Goal: Transaction & Acquisition: Book appointment/travel/reservation

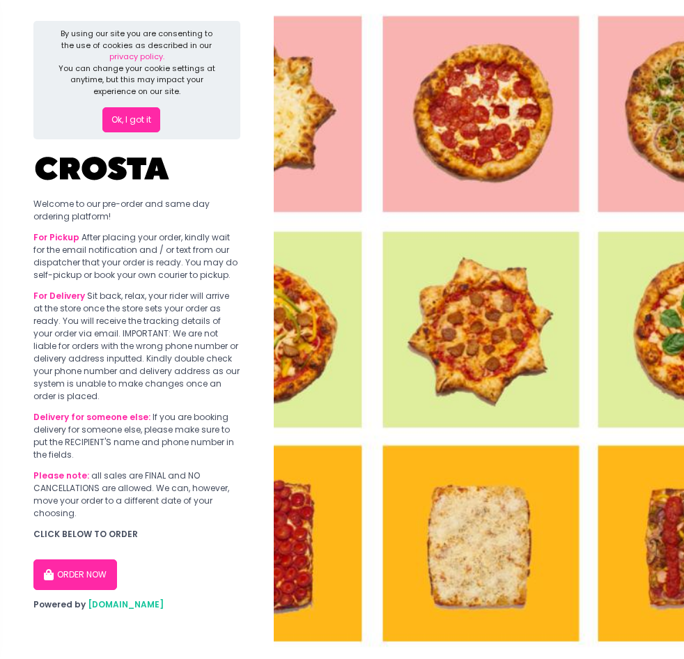
click at [397, 334] on img at bounding box center [479, 329] width 410 height 659
click at [86, 570] on button "ORDER NOW" at bounding box center [75, 574] width 84 height 31
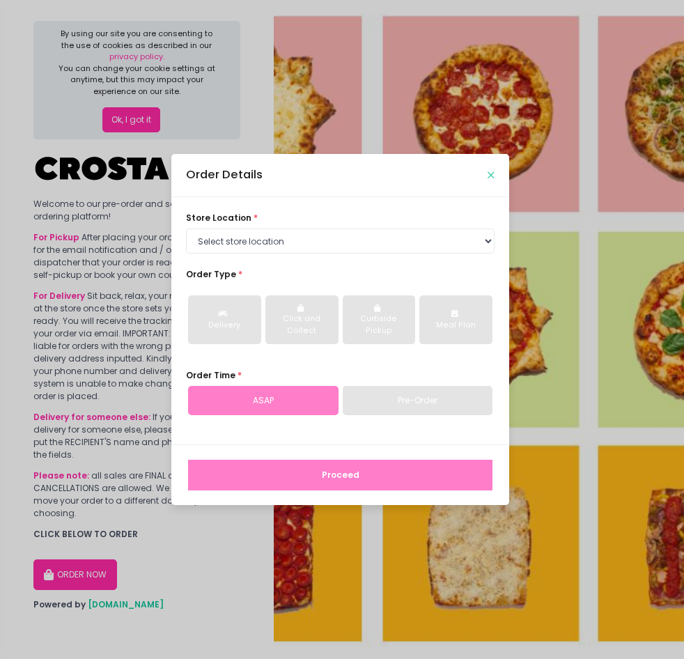
click at [491, 178] on icon "Close" at bounding box center [490, 175] width 7 height 9
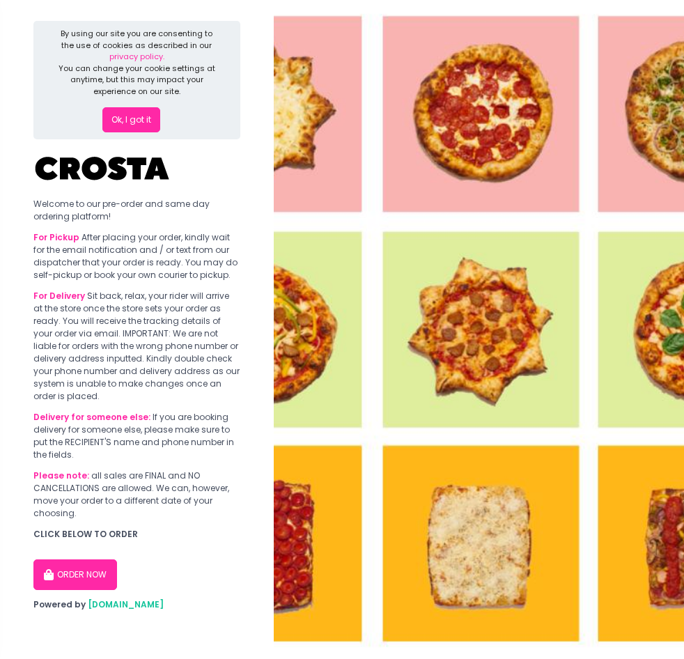
drag, startPoint x: 504, startPoint y: 161, endPoint x: 485, endPoint y: 146, distance: 24.8
click at [504, 159] on img at bounding box center [479, 329] width 410 height 659
click at [591, 478] on img at bounding box center [479, 329] width 410 height 659
click at [100, 565] on button "ORDER NOW" at bounding box center [75, 574] width 84 height 31
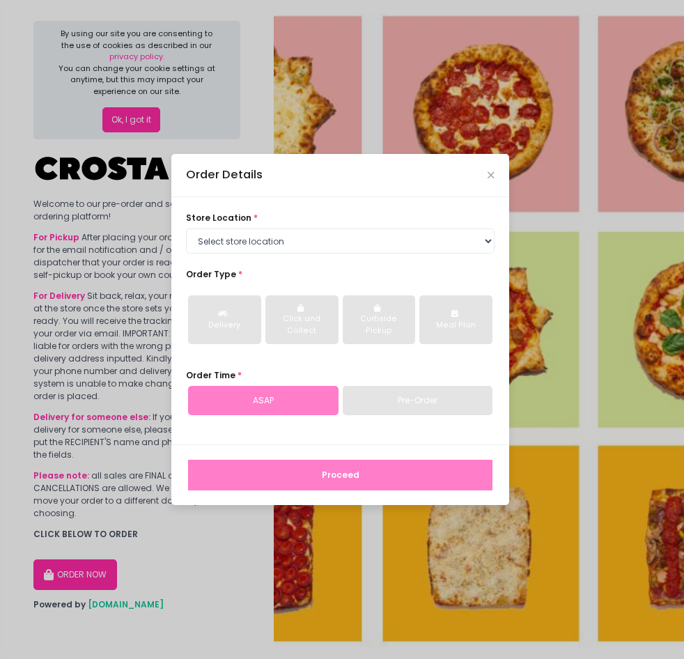
click at [395, 393] on div "Pre-Order" at bounding box center [418, 400] width 150 height 29
click at [399, 407] on div "Pre-Order" at bounding box center [418, 400] width 150 height 29
click at [382, 249] on select "Select store location [PERSON_NAME] Pizza - [PERSON_NAME] Pizza - [GEOGRAPHIC_D…" at bounding box center [340, 240] width 309 height 25
select select "5fabb2e53664a8677beaeb89"
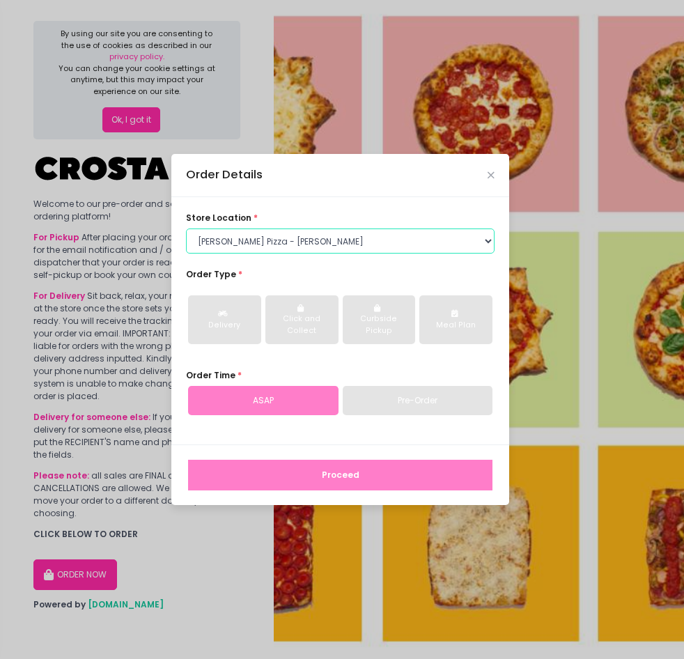
click at [186, 228] on select "Select store location [PERSON_NAME] Pizza - [PERSON_NAME] Pizza - [GEOGRAPHIC_D…" at bounding box center [340, 240] width 309 height 25
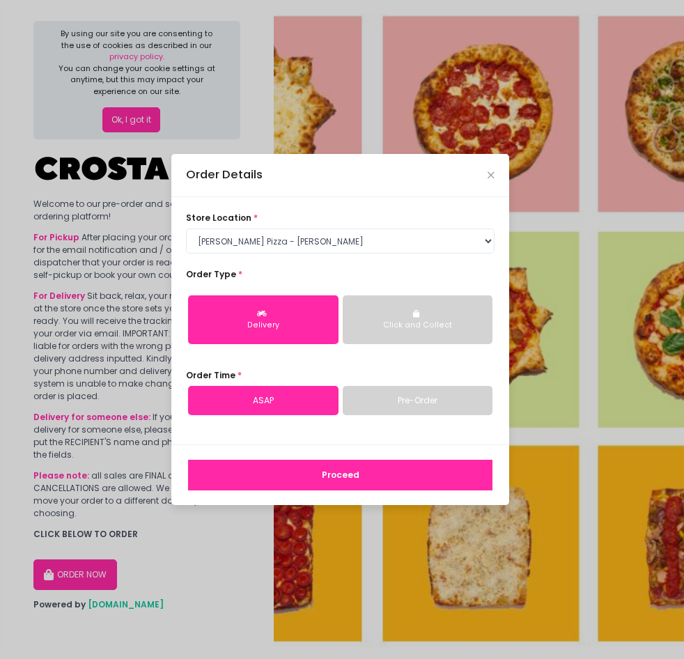
click at [426, 325] on div "Click and Collect" at bounding box center [418, 325] width 132 height 11
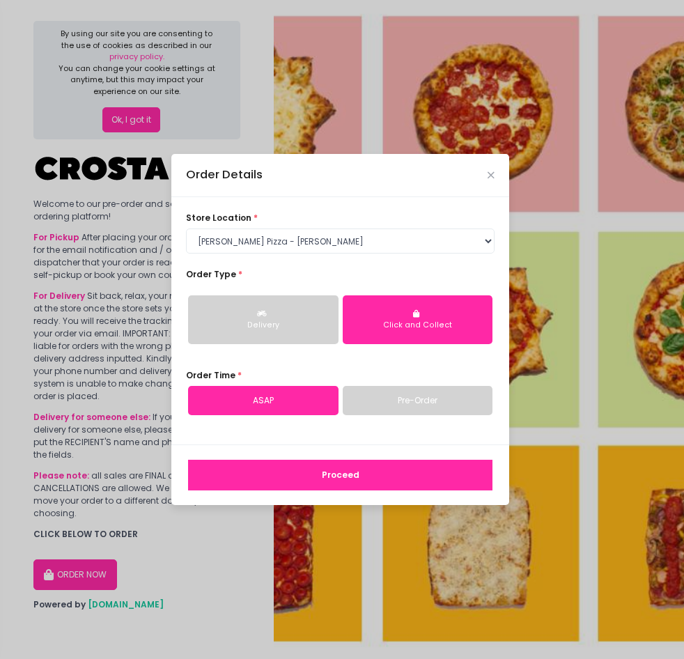
click at [429, 396] on link "Pre-Order" at bounding box center [418, 400] width 150 height 29
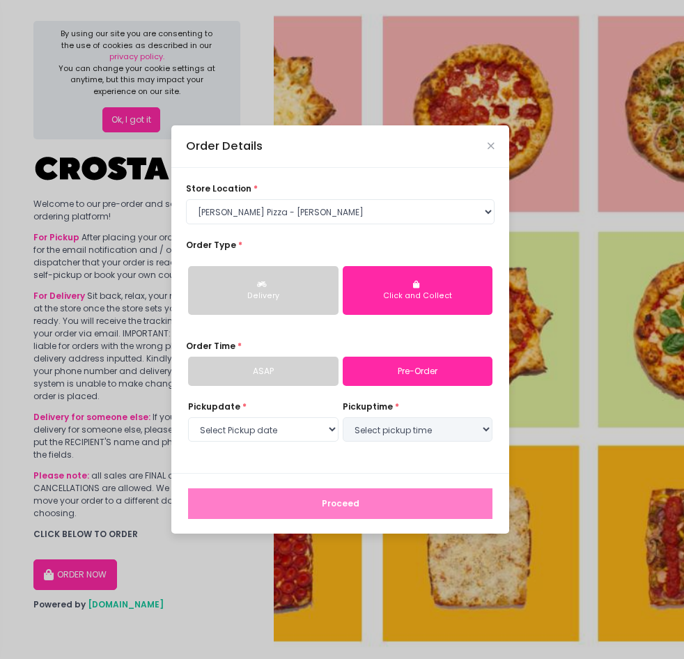
select select "[DATE]"
click at [415, 426] on select "Select pickup time 05:00 PM - 05:30 PM 05:30 PM - 06:00 PM 06:00 PM - 06:30 PM …" at bounding box center [418, 429] width 150 height 25
select select "17:00"
click at [343, 417] on select "Select pickup time 05:00 PM - 05:30 PM 05:30 PM - 06:00 PM 06:00 PM - 06:30 PM …" at bounding box center [418, 429] width 150 height 25
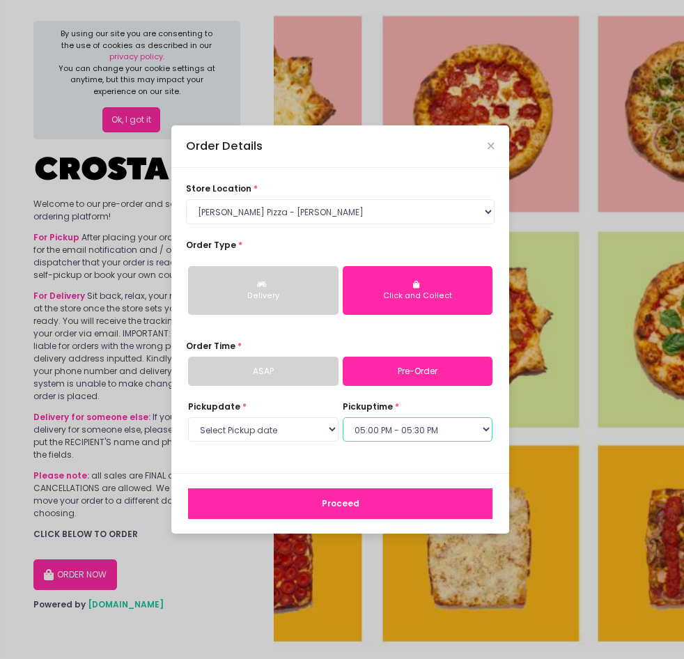
click at [448, 438] on select "Select pickup time 05:00 PM - 05:30 PM 05:30 PM - 06:00 PM 06:00 PM - 06:30 PM …" at bounding box center [418, 429] width 150 height 25
click at [595, 432] on div "Order Details store location * Select store location [PERSON_NAME] Pizza - [PER…" at bounding box center [342, 329] width 684 height 659
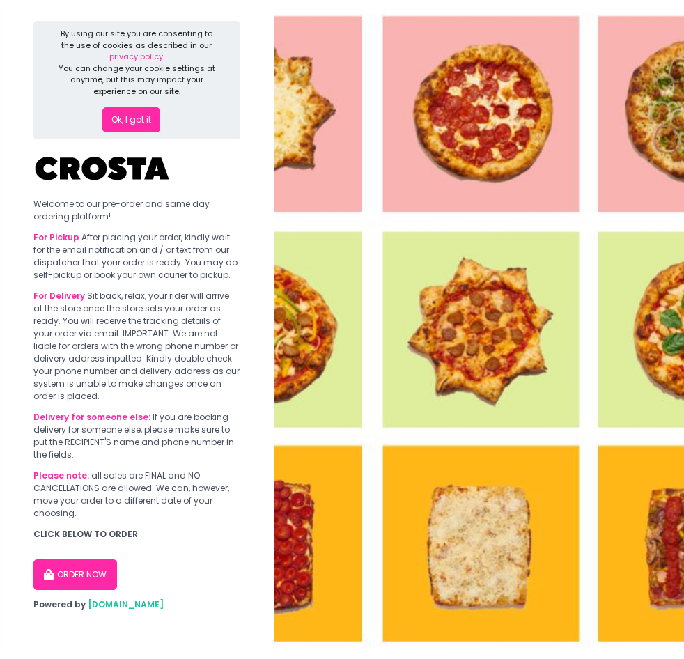
click at [94, 567] on button "ORDER NOW" at bounding box center [75, 574] width 84 height 31
select select "5fabb2e53664a8677beaeb89"
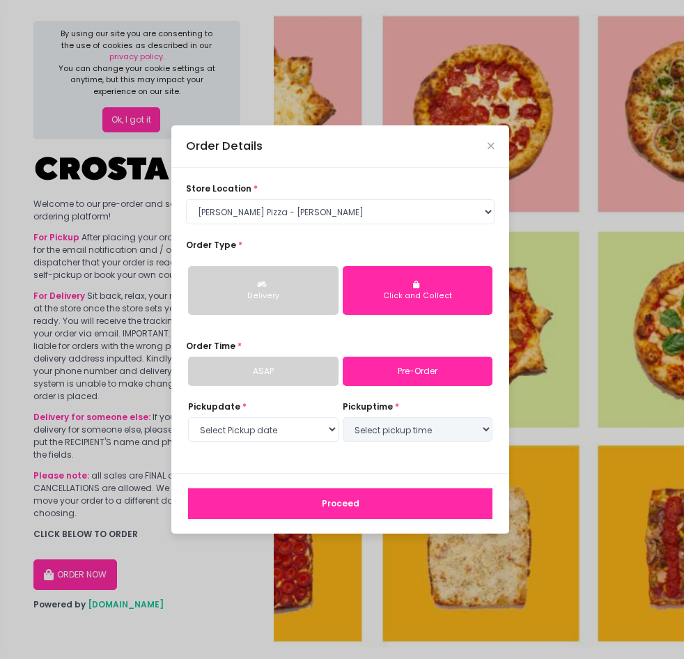
select select "[DATE]"
select select "17:00"
click at [327, 426] on select "Select Pickup date [DATE] [DATE] [DATE] [DATE] [DATE] [DATE]" at bounding box center [263, 429] width 150 height 25
select select "[DATE]"
click at [188, 417] on select "Select Pickup date [DATE] [DATE] [DATE] [DATE] [DATE] [DATE]" at bounding box center [263, 429] width 150 height 25
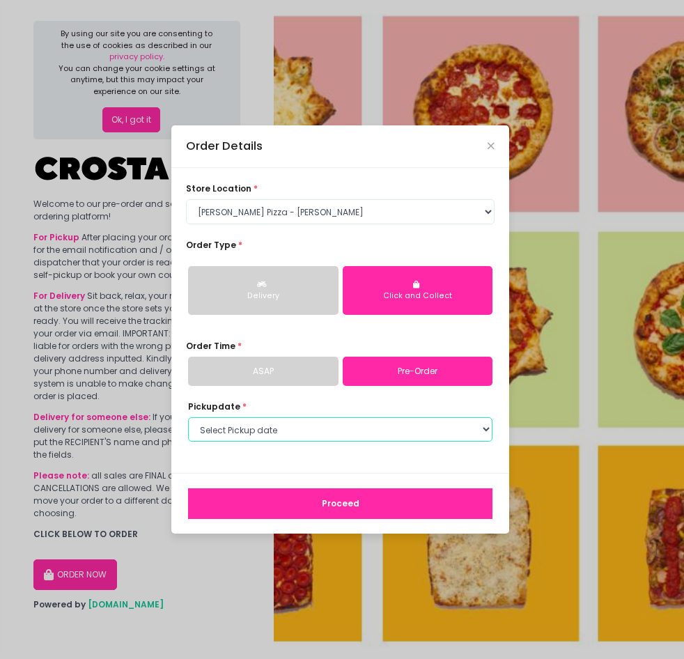
select select "17:00"
click at [413, 434] on select "Select pickup time 12:00 PM - 12:30 PM 12:30 PM - 01:00 PM 01:00 PM - 01:30 PM …" at bounding box center [418, 429] width 150 height 25
click at [368, 462] on div "store location * Select store location [PERSON_NAME] Pizza - [PERSON_NAME] Pizz…" at bounding box center [340, 320] width 338 height 305
click at [323, 423] on select "Select Pickup date [DATE] [DATE] [DATE] [DATE] [DATE] [DATE]" at bounding box center [263, 429] width 150 height 25
select select "[DATE]"
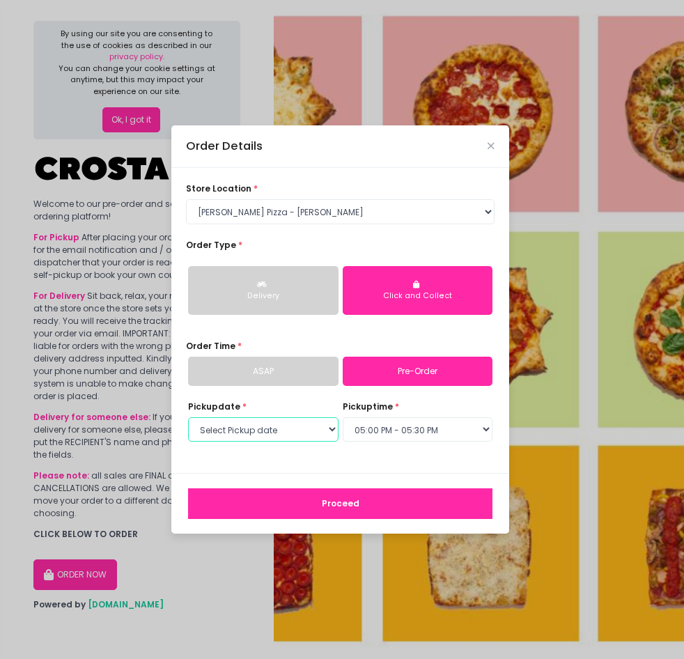
click at [188, 417] on select "Select Pickup date [DATE] [DATE] [DATE] [DATE] [DATE] [DATE]" at bounding box center [263, 429] width 150 height 25
select select "17:00"
click at [329, 434] on select "Select Pickup date [DATE] [DATE] [DATE] [DATE] [DATE] [DATE]" at bounding box center [263, 429] width 150 height 25
select select "[DATE]"
click at [188, 417] on select "Select Pickup date [DATE] [DATE] [DATE] [DATE] [DATE] [DATE]" at bounding box center [263, 429] width 150 height 25
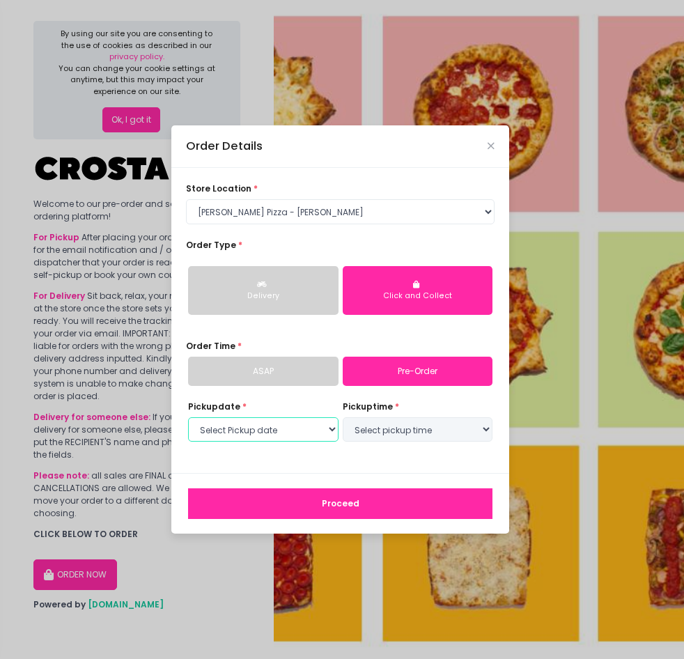
select select "17:00"
click at [370, 510] on button "Proceed" at bounding box center [340, 503] width 304 height 31
